Goal: Transaction & Acquisition: Subscribe to service/newsletter

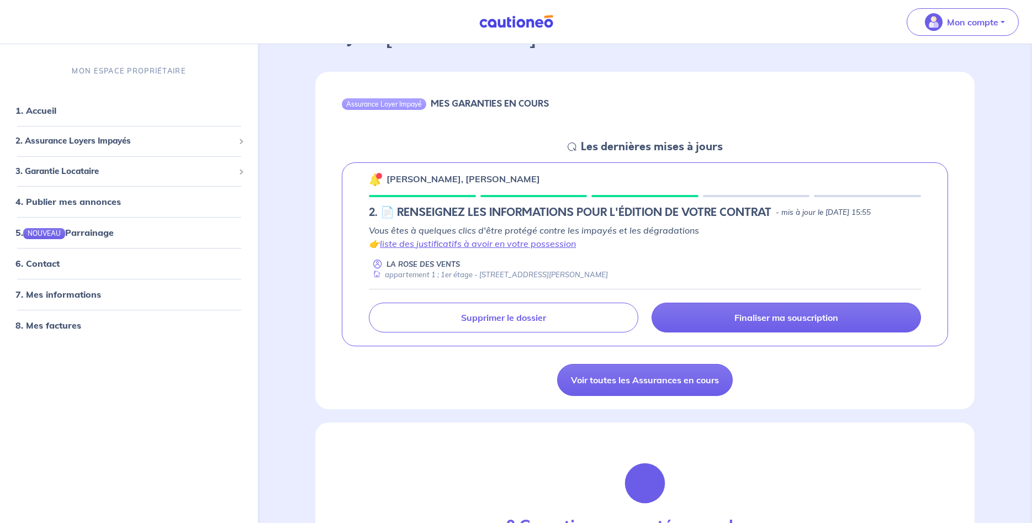
scroll to position [113, 0]
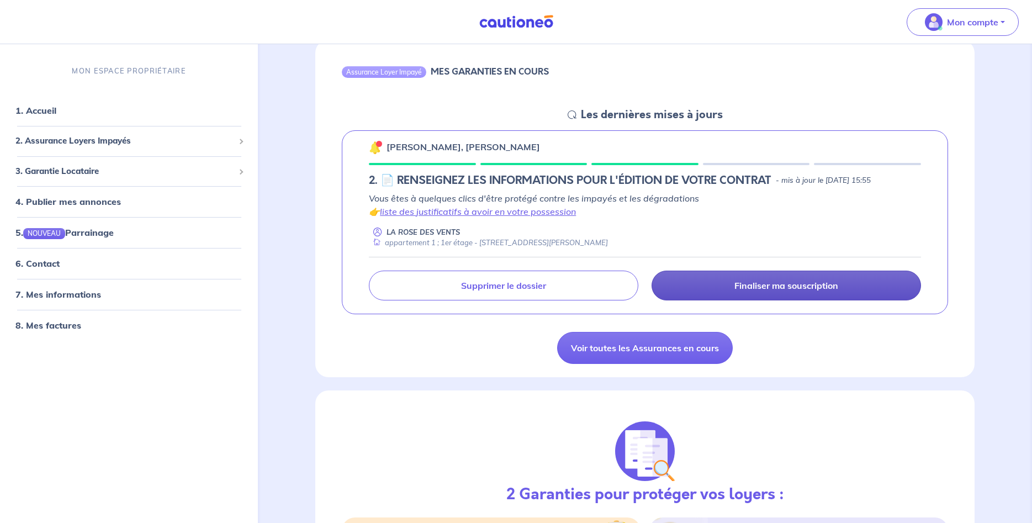
click at [782, 283] on p "Finaliser ma souscription" at bounding box center [786, 285] width 104 height 11
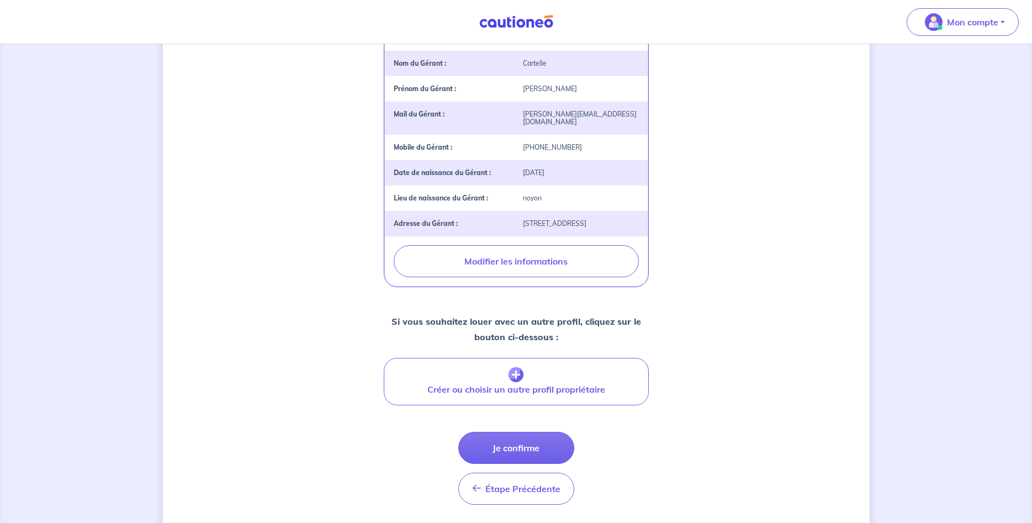
scroll to position [333, 0]
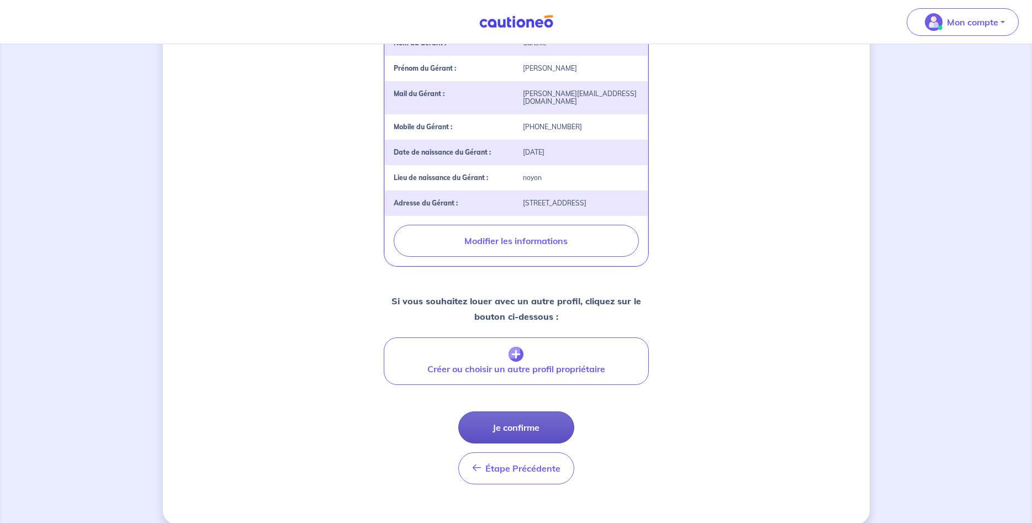
click at [528, 415] on button "Je confirme" at bounding box center [516, 427] width 116 height 32
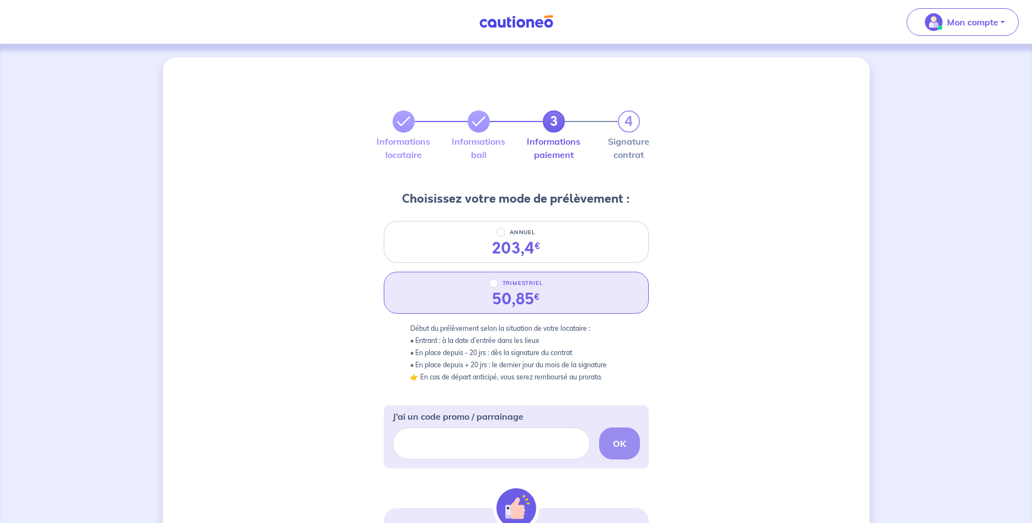
click at [591, 293] on div "TRIMESTRIEL 50,85 €" at bounding box center [516, 293] width 265 height 42
radio input "true"
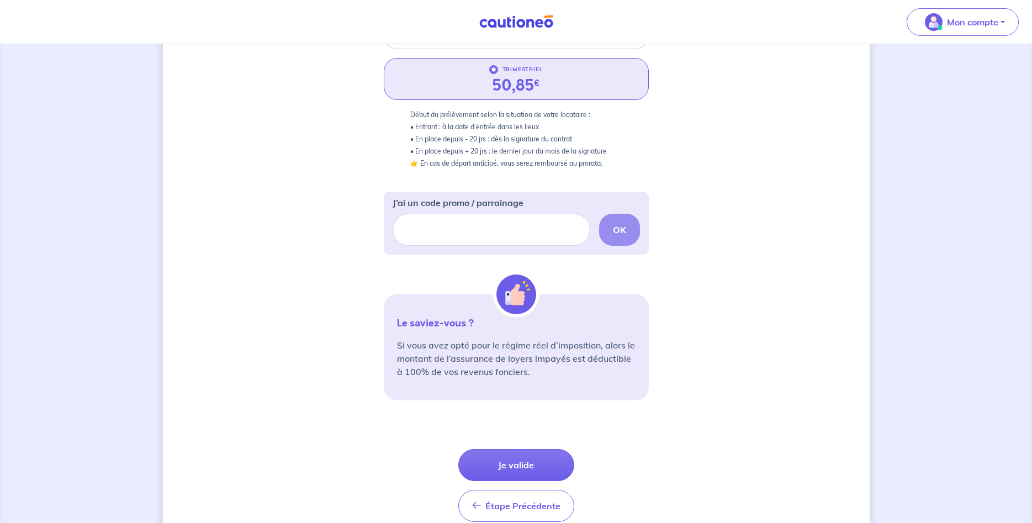
scroll to position [266, 0]
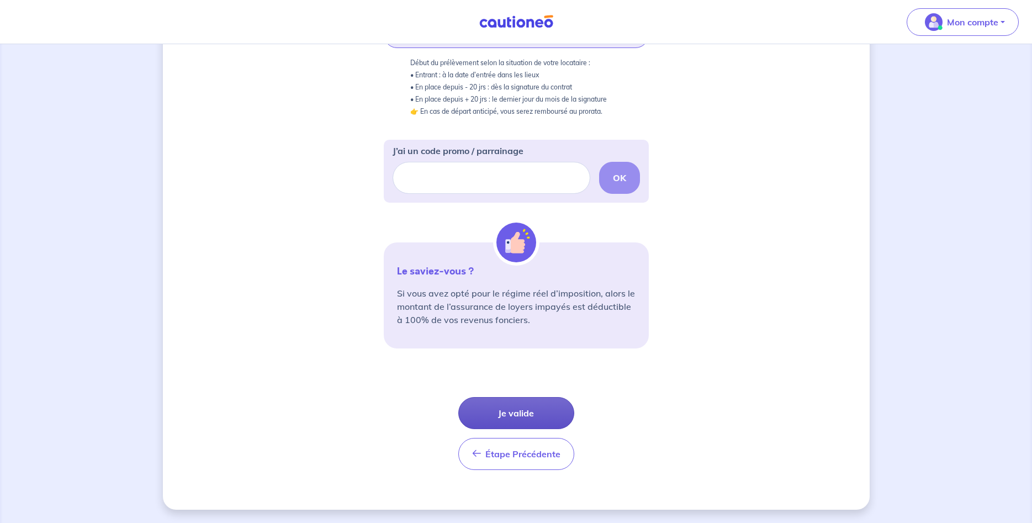
click at [527, 418] on button "Je valide" at bounding box center [516, 413] width 116 height 32
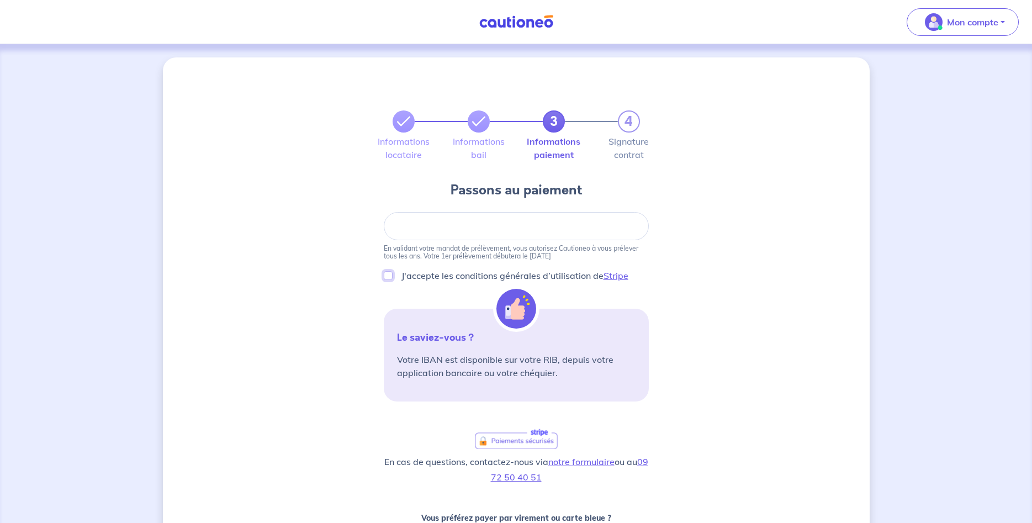
click at [391, 278] on input "J'accepte les conditions générales d’utilisation de Stripe" at bounding box center [388, 275] width 9 height 9
checkbox input "true"
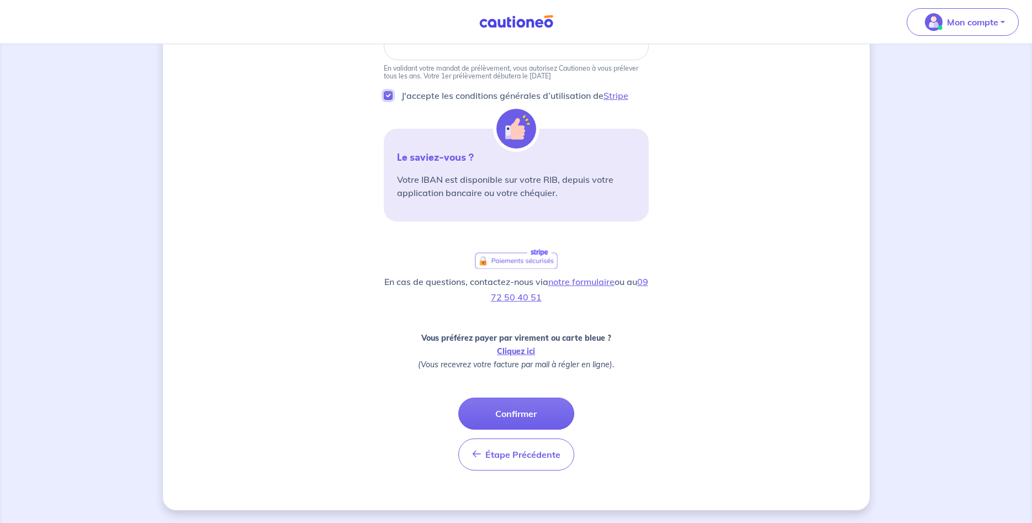
scroll to position [181, 0]
click at [519, 352] on link "Cliquez ici" at bounding box center [516, 351] width 38 height 10
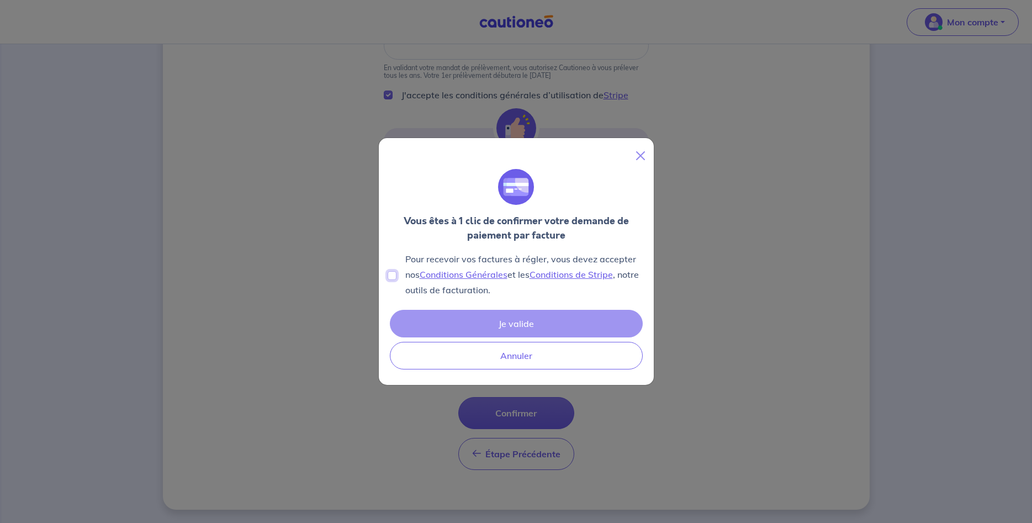
click at [390, 274] on input "Pour recevoir vos factures à régler, vous devez accepter nos Conditions Général…" at bounding box center [392, 275] width 9 height 9
checkbox input "true"
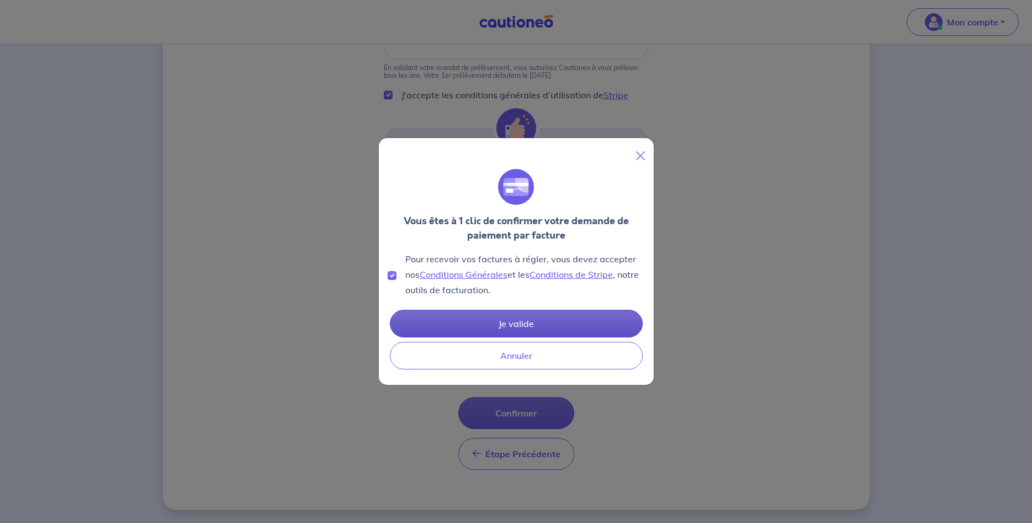
click at [491, 331] on button "Je valide" at bounding box center [516, 324] width 253 height 28
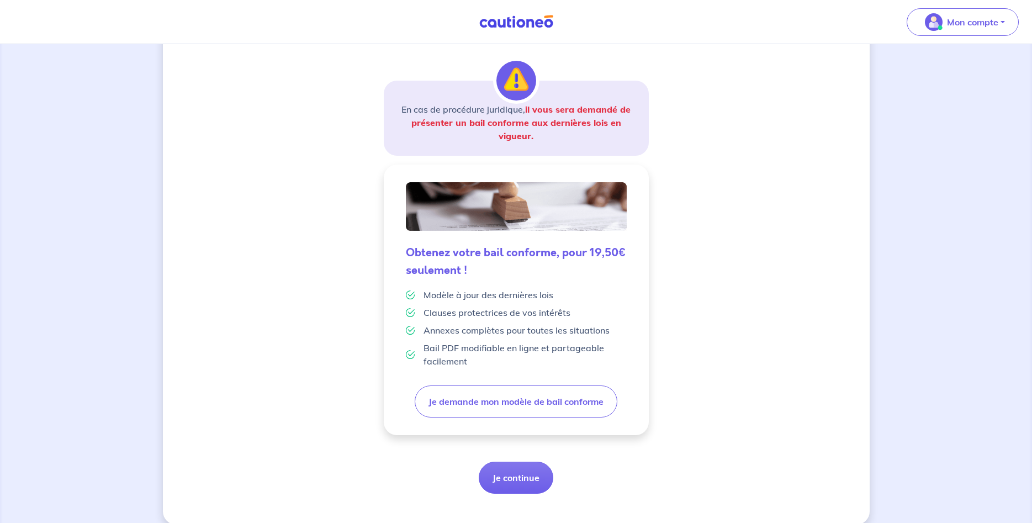
scroll to position [173, 0]
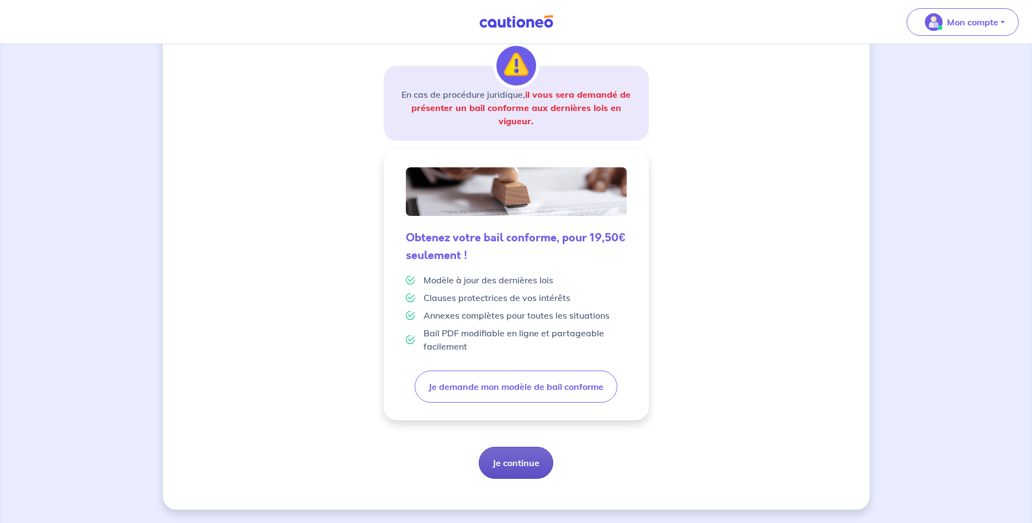
click at [531, 469] on button "Je continue" at bounding box center [516, 463] width 75 height 32
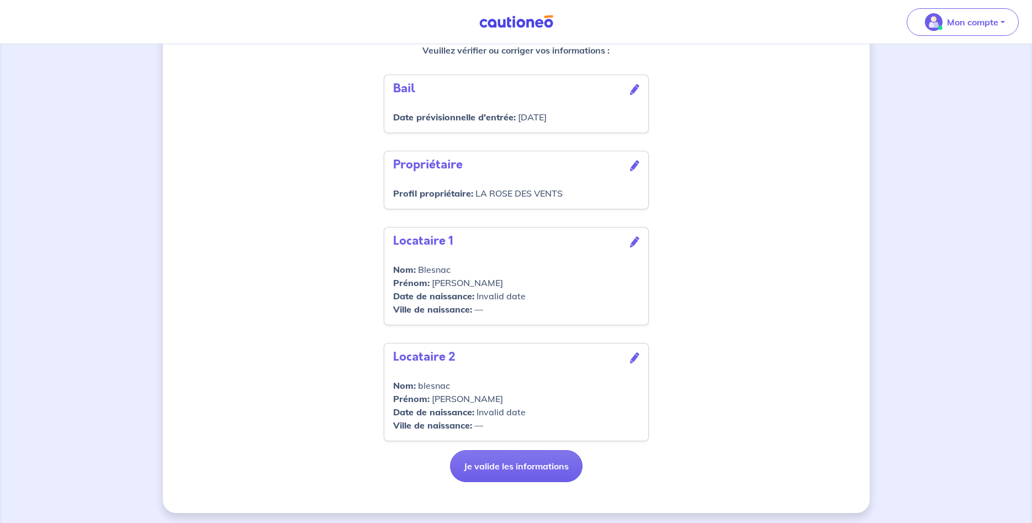
scroll to position [344, 0]
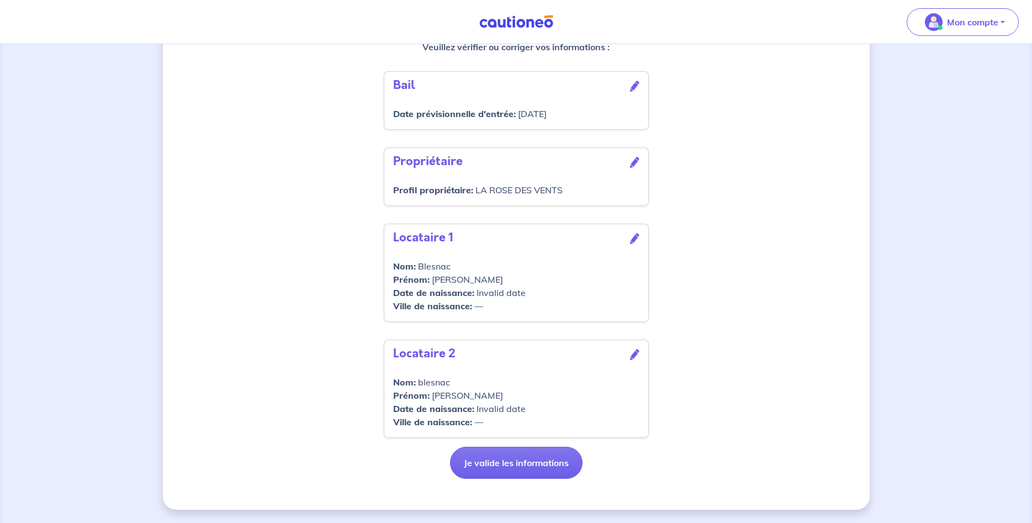
click at [637, 237] on icon at bounding box center [634, 238] width 9 height 11
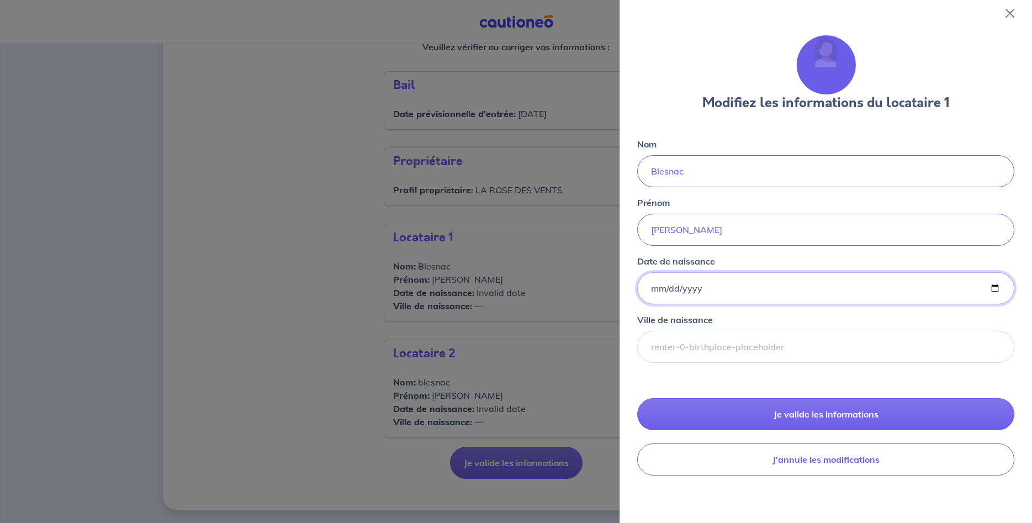
click at [657, 287] on input "Date de naissance" at bounding box center [825, 288] width 377 height 32
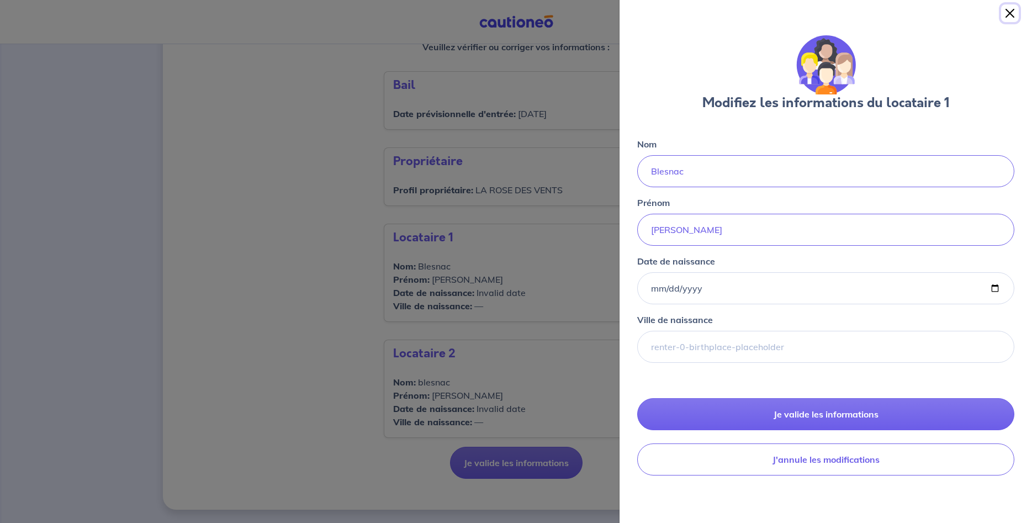
click at [1007, 14] on button "Close" at bounding box center [1010, 13] width 18 height 18
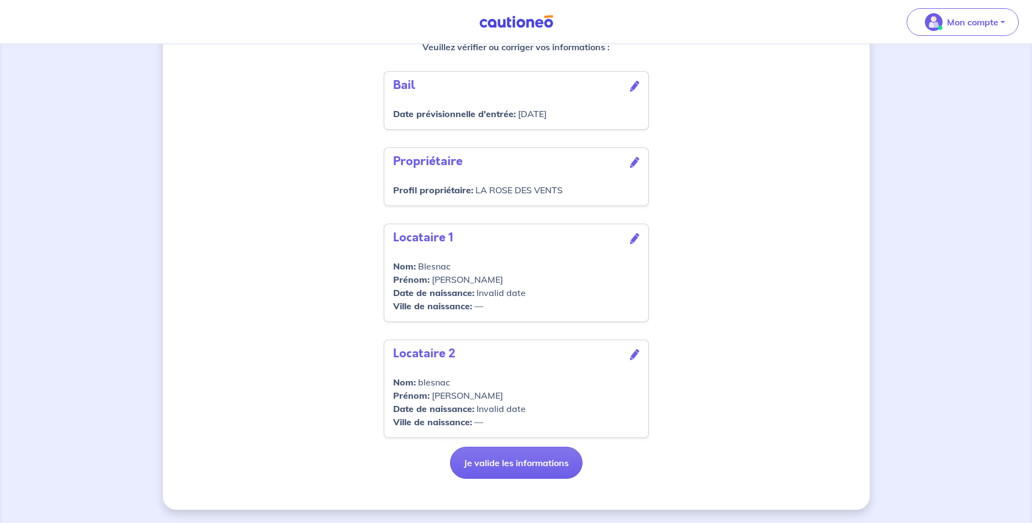
click at [630, 356] on icon at bounding box center [634, 354] width 9 height 11
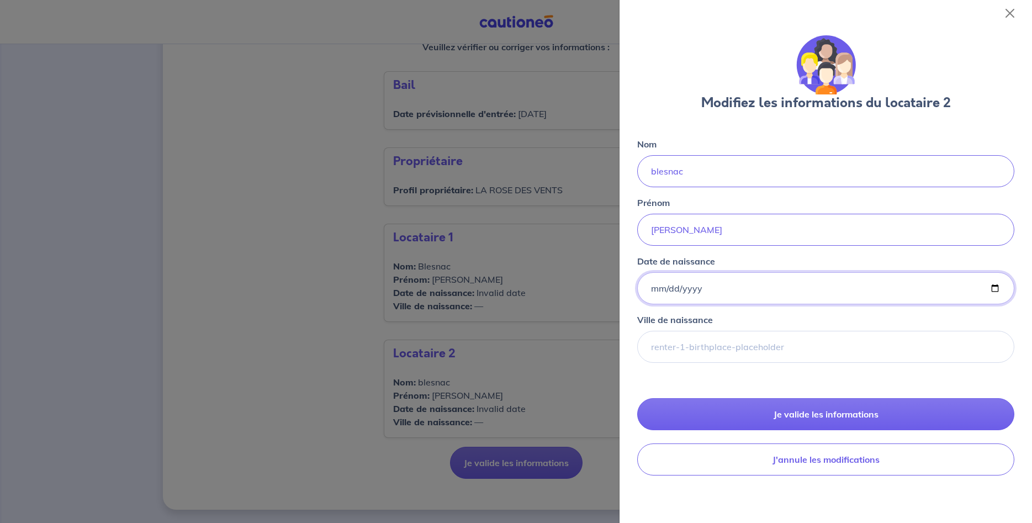
click at [659, 287] on input "Date de naissance" at bounding box center [825, 288] width 377 height 32
type input "[DATE]"
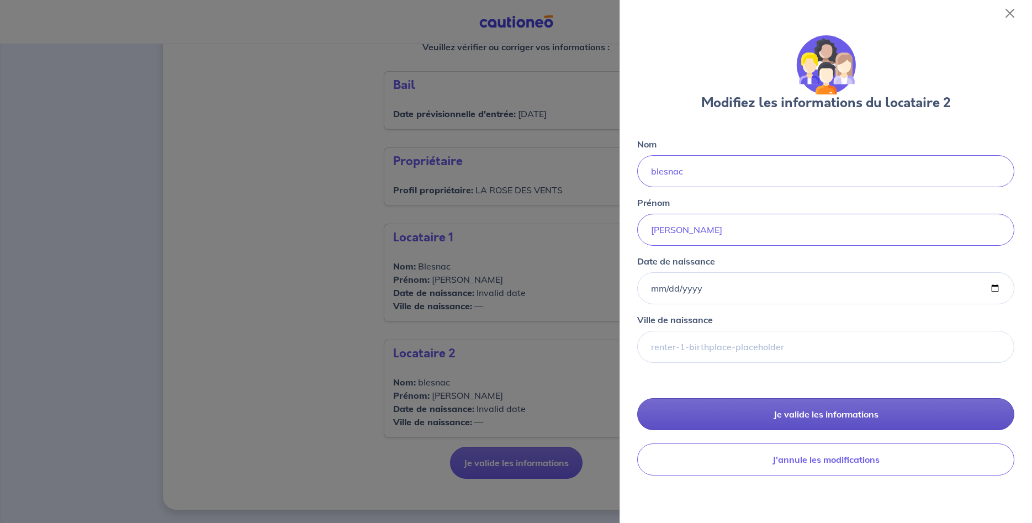
click at [821, 412] on button "Je valide les informations" at bounding box center [825, 414] width 377 height 32
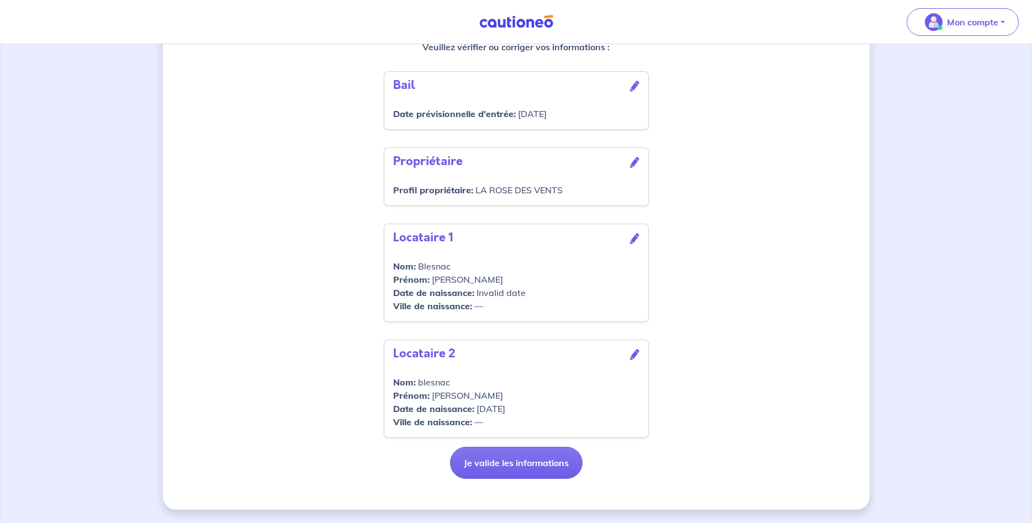
click at [635, 236] on icon at bounding box center [634, 238] width 9 height 11
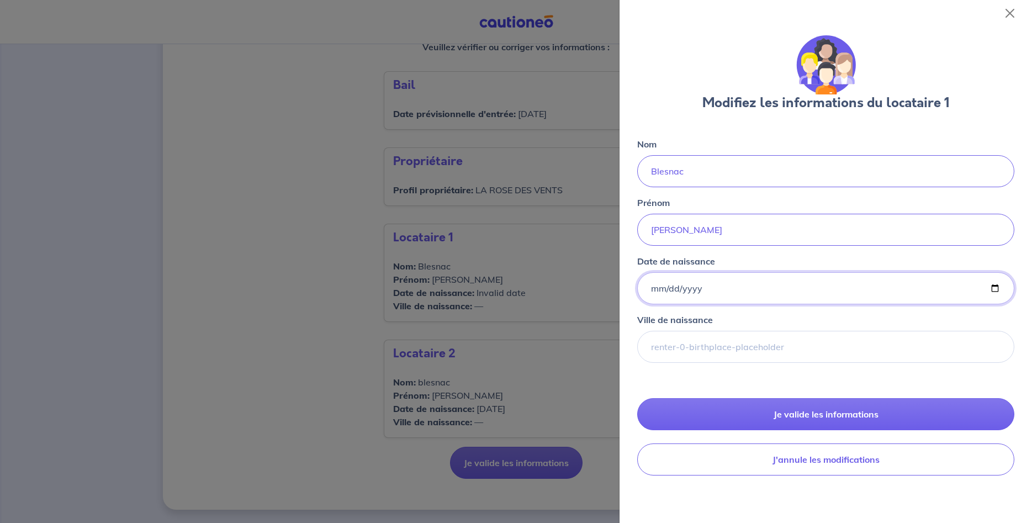
click at [657, 282] on input "Date de naissance" at bounding box center [825, 288] width 377 height 32
type input "[DATE]"
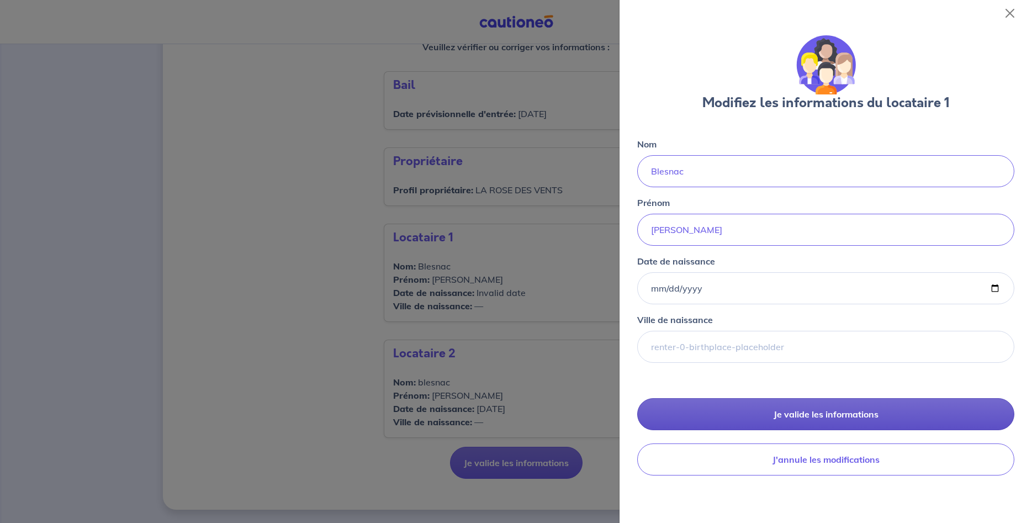
click at [776, 415] on button "Je valide les informations" at bounding box center [825, 414] width 377 height 32
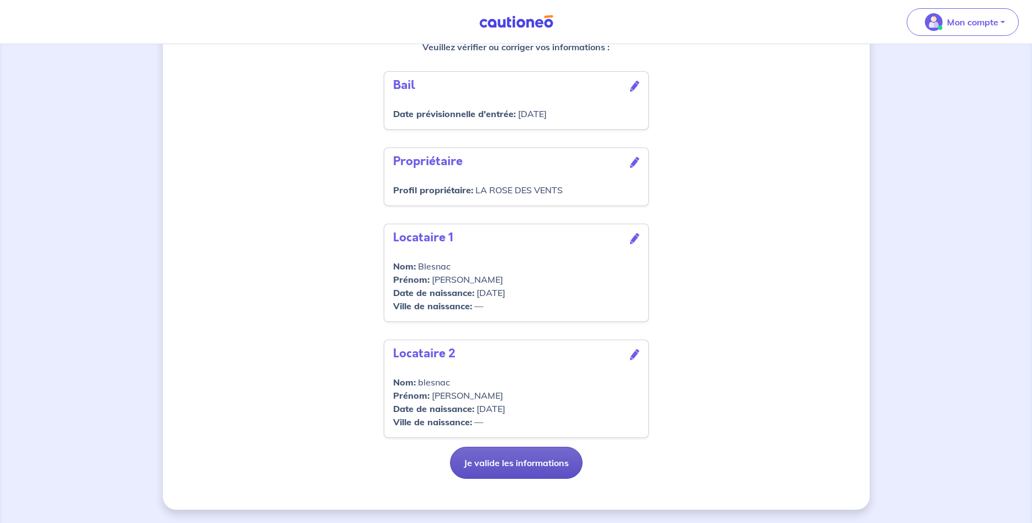
click at [524, 466] on button "Je valide les informations" at bounding box center [516, 463] width 132 height 32
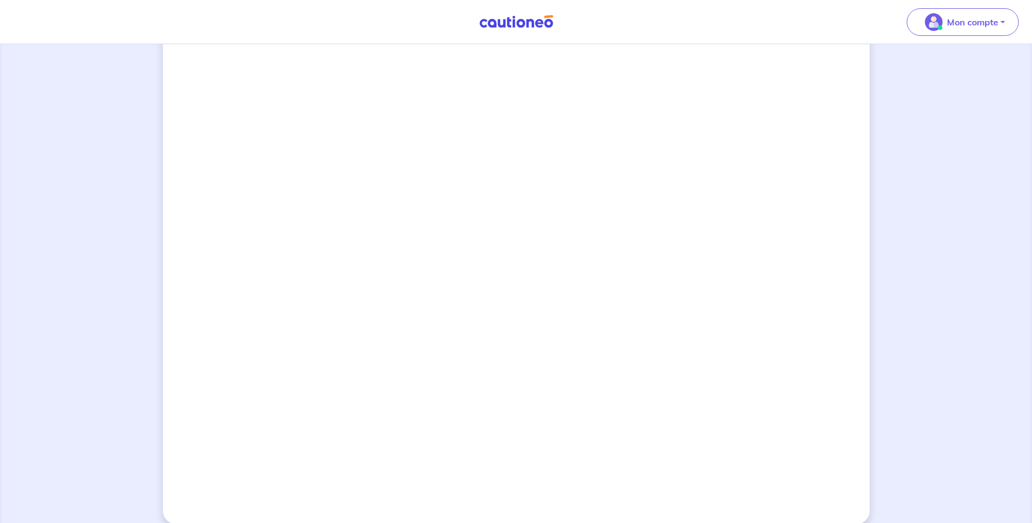
scroll to position [803, 0]
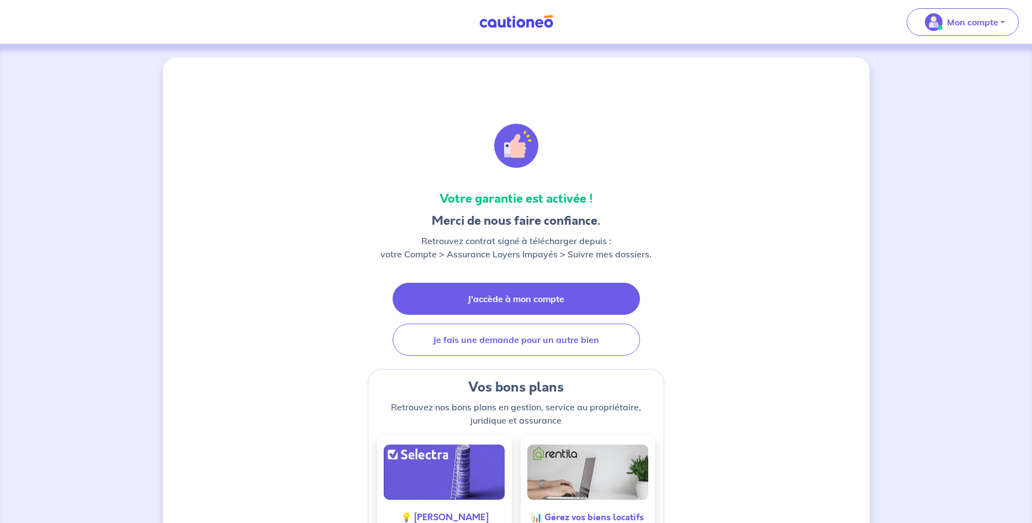
click at [574, 304] on link "J'accède à mon compte" at bounding box center [516, 299] width 247 height 32
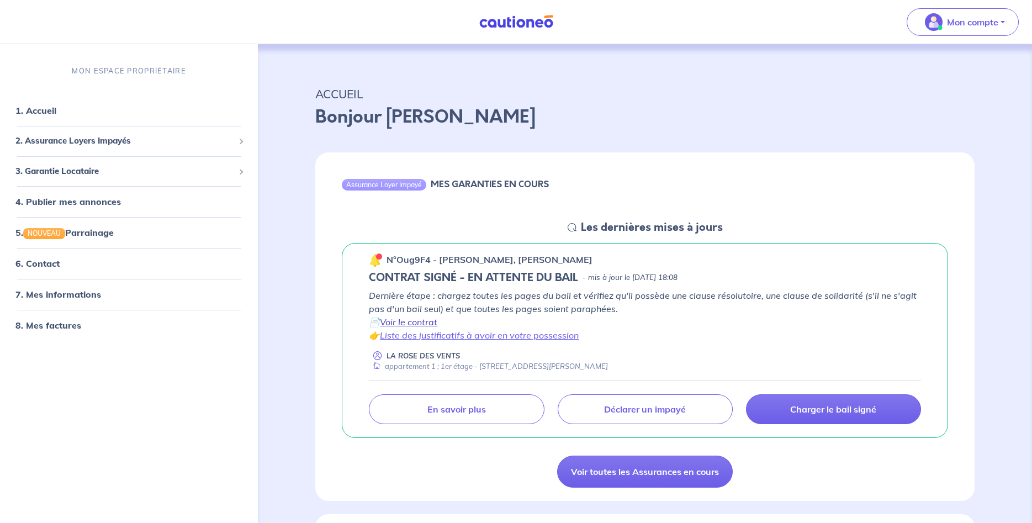
click at [425, 321] on link "Voir le contrat" at bounding box center [408, 321] width 57 height 11
click at [34, 114] on link "1. Accueil" at bounding box center [35, 110] width 40 height 11
click at [985, 19] on p "Mon compte" at bounding box center [972, 21] width 51 height 13
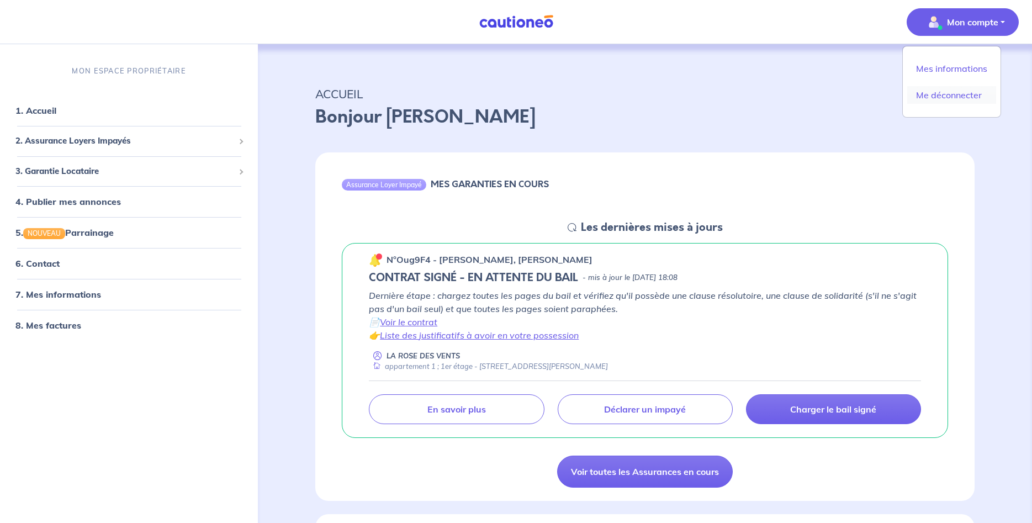
click at [965, 95] on link "Me déconnecter" at bounding box center [951, 95] width 89 height 18
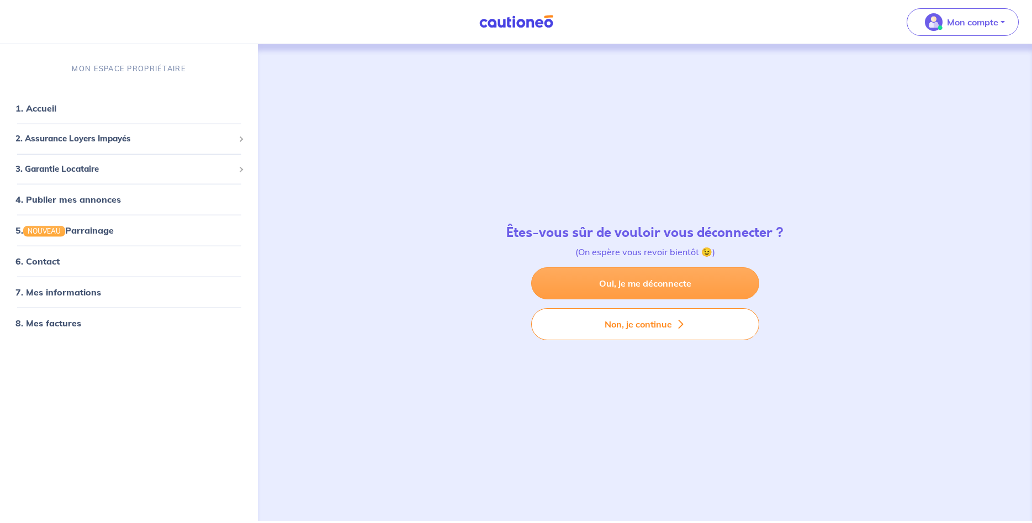
click at [709, 286] on link "Oui, je me déconnecte" at bounding box center [645, 283] width 228 height 32
